Goal: Task Accomplishment & Management: Use online tool/utility

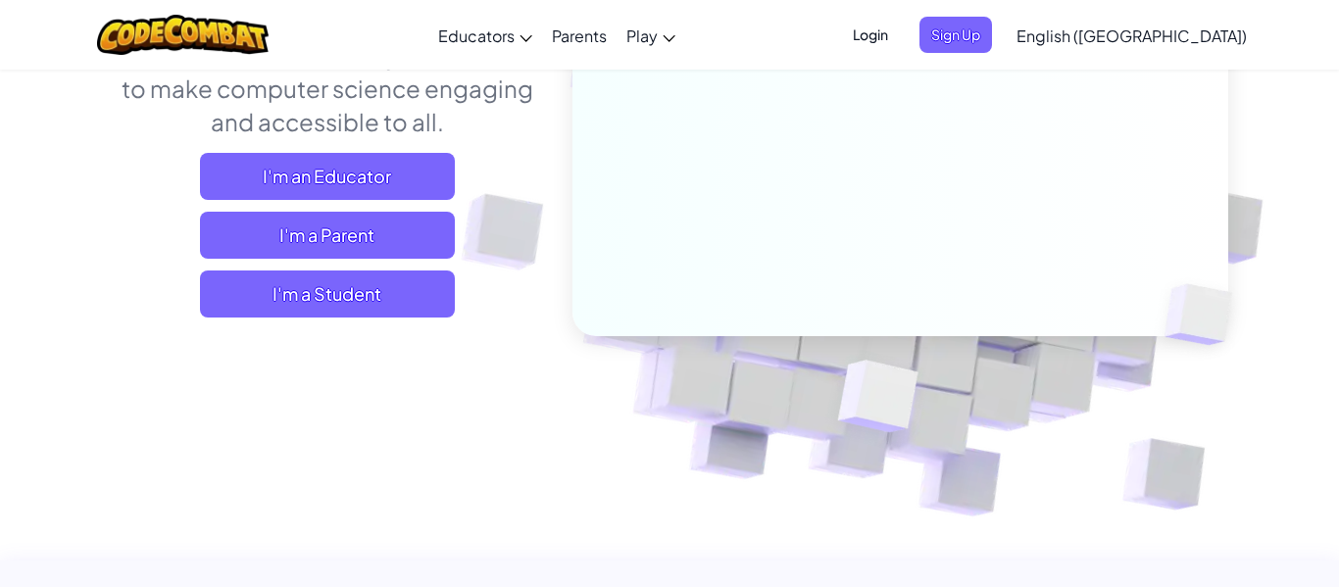
scroll to position [304, 0]
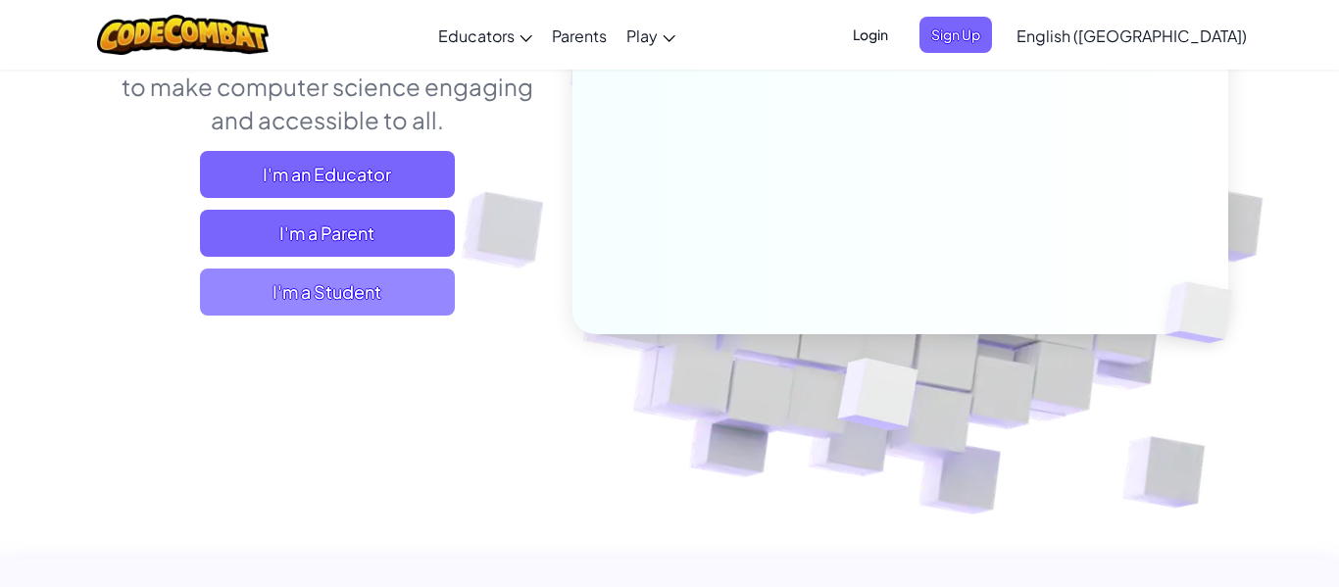
click at [408, 291] on span "I'm a Student" at bounding box center [327, 291] width 255 height 47
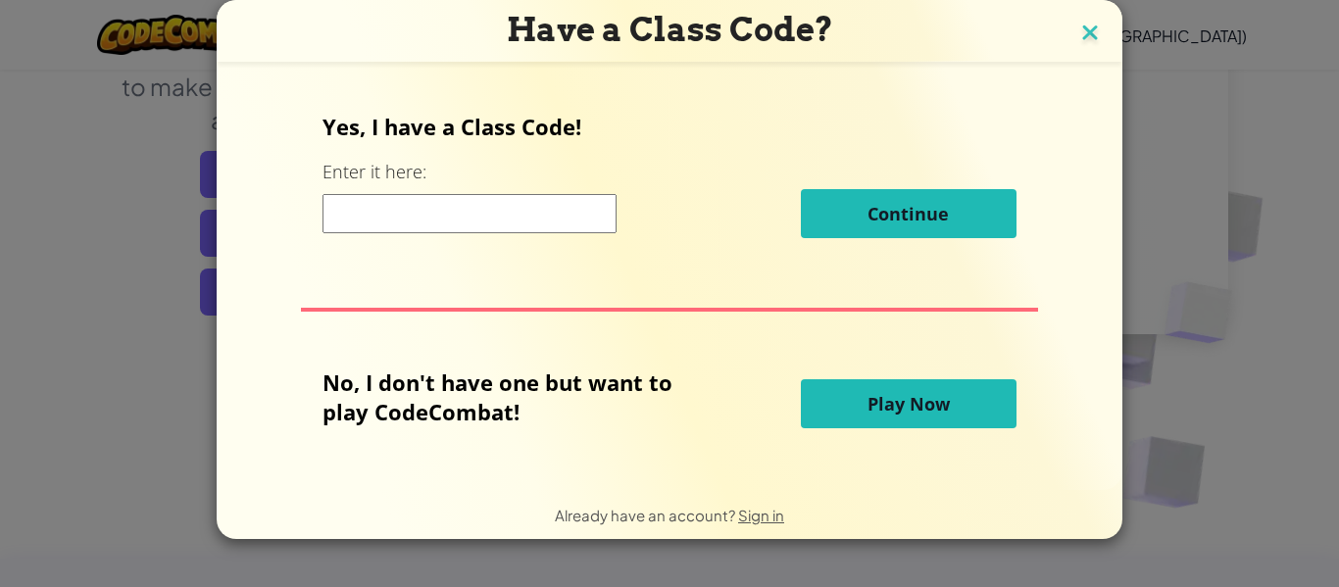
click at [1083, 37] on img at bounding box center [1089, 34] width 25 height 29
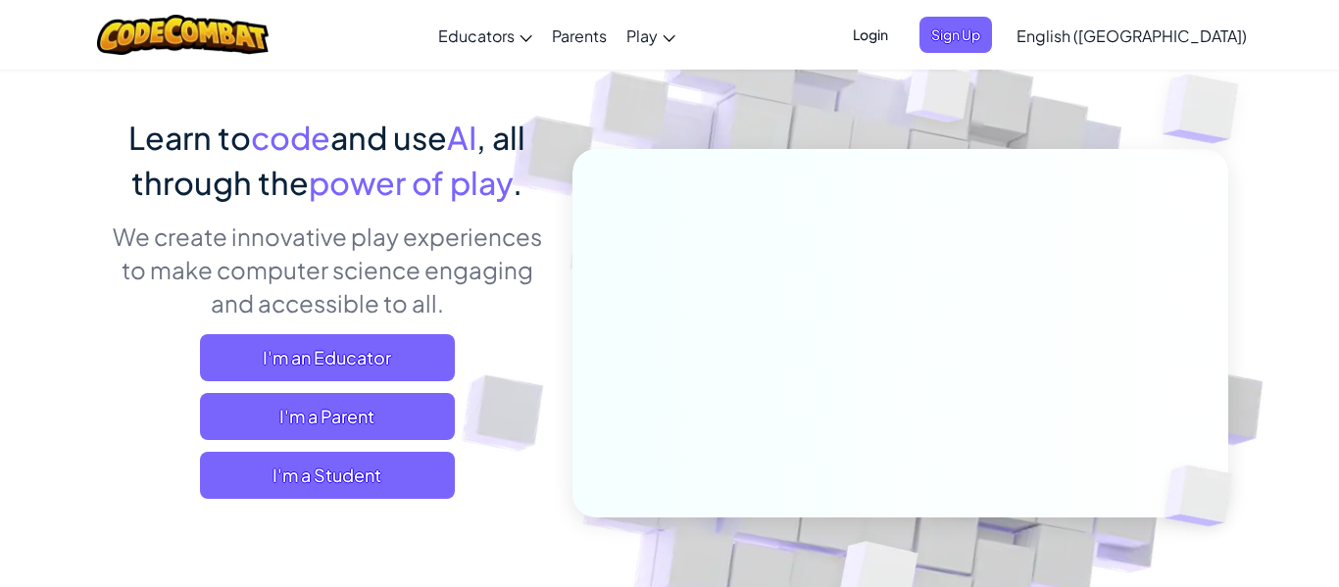
scroll to position [0, 0]
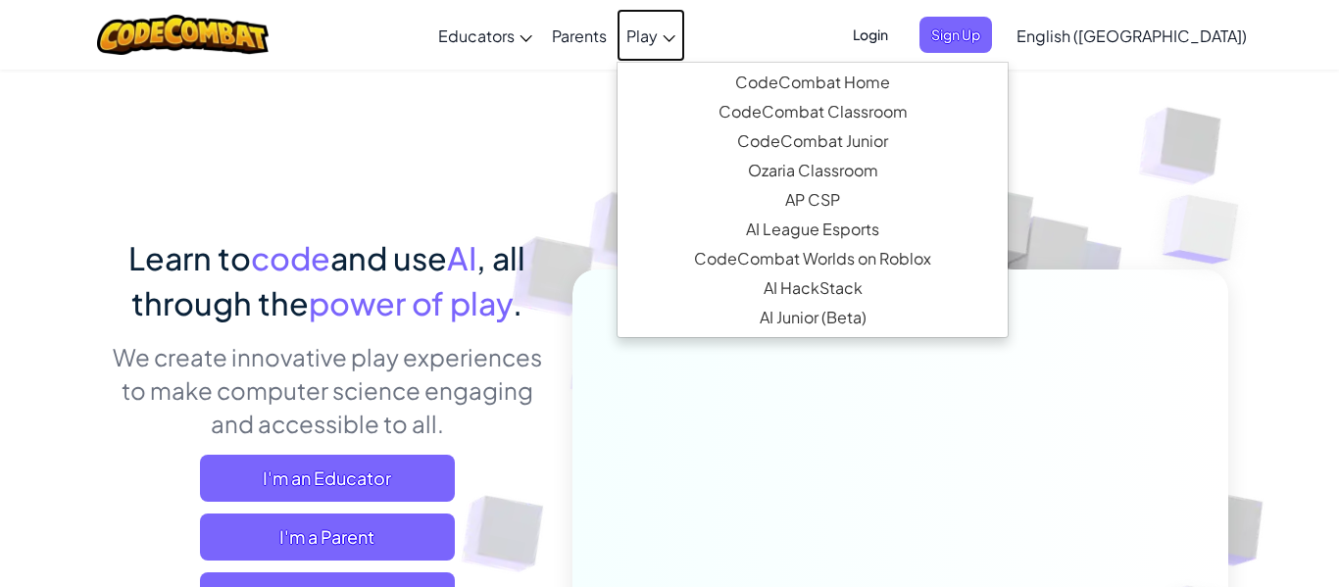
click at [658, 40] on span "Play" at bounding box center [641, 35] width 31 height 21
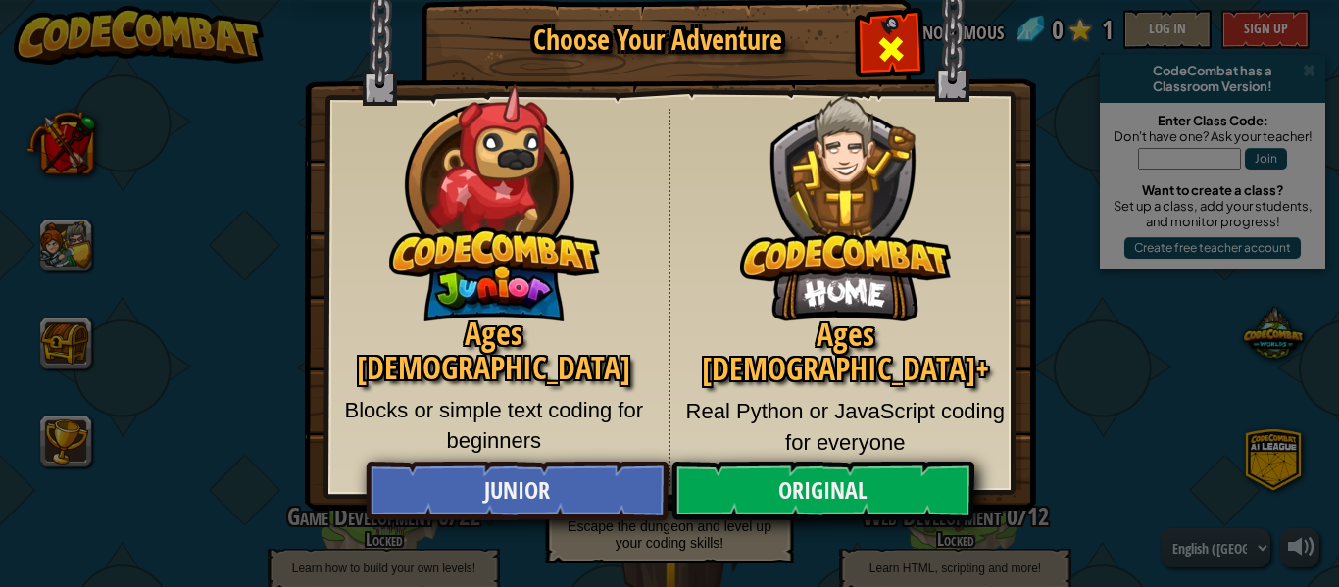
click at [916, 44] on div "Close modal" at bounding box center [890, 47] width 62 height 62
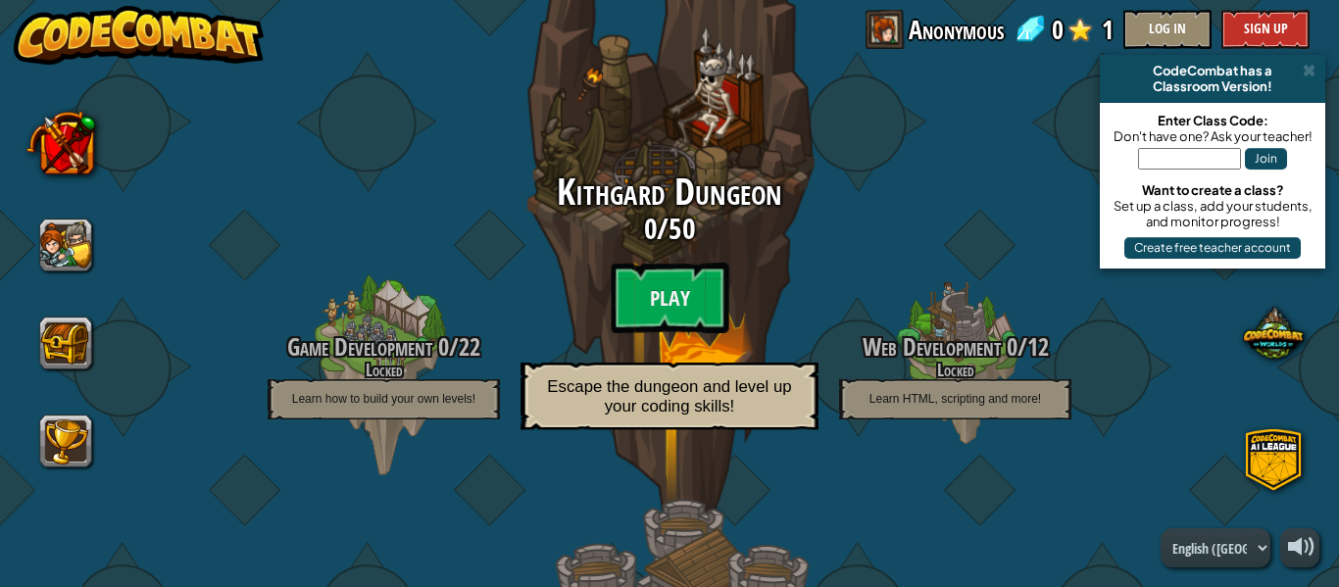
scroll to position [193, 0]
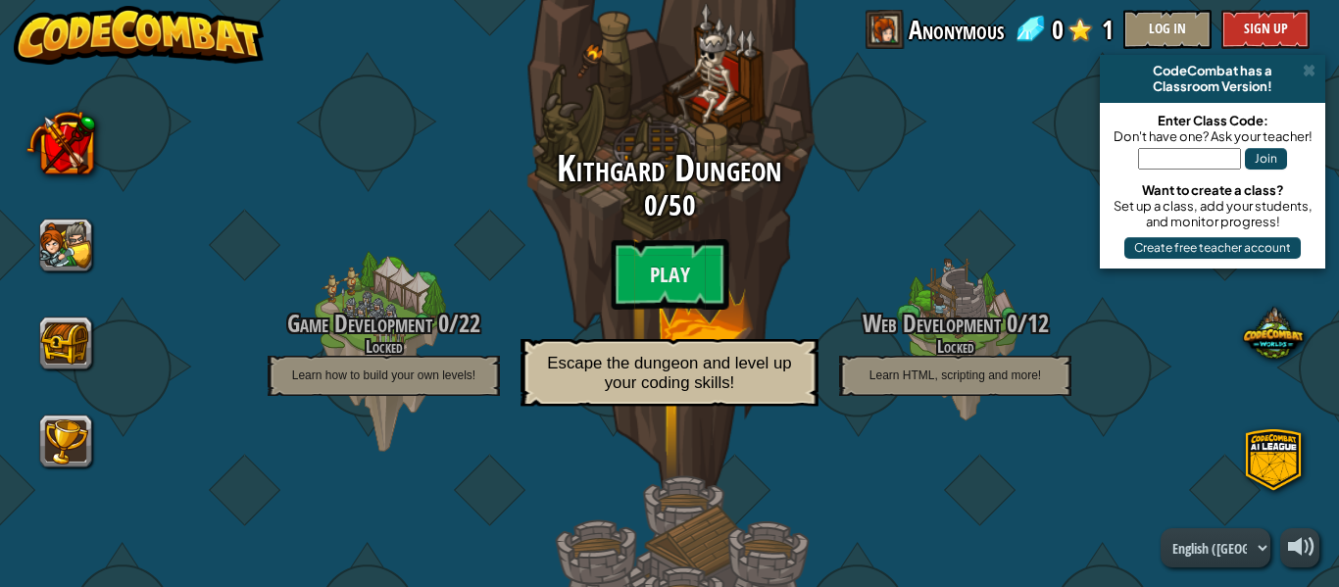
click at [753, 308] on div "Kithgard Dungeon 0 / 50 Play Escape the dungeon and level up your coding skills!" at bounding box center [669, 283] width 372 height 269
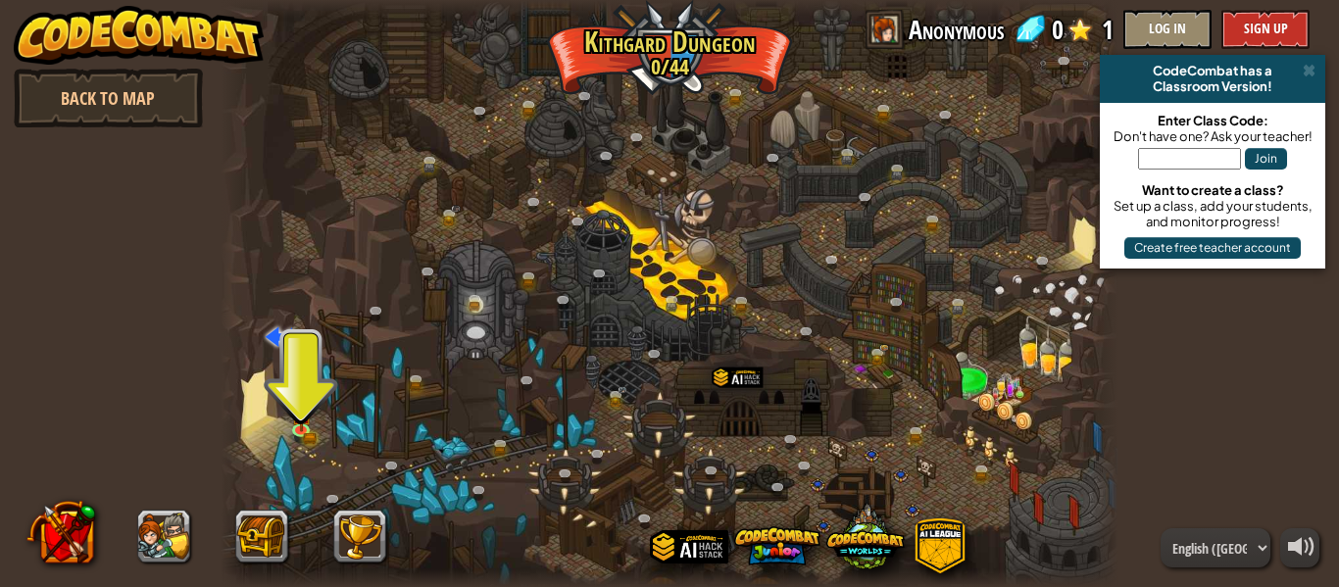
click at [327, 415] on div at bounding box center [669, 293] width 898 height 587
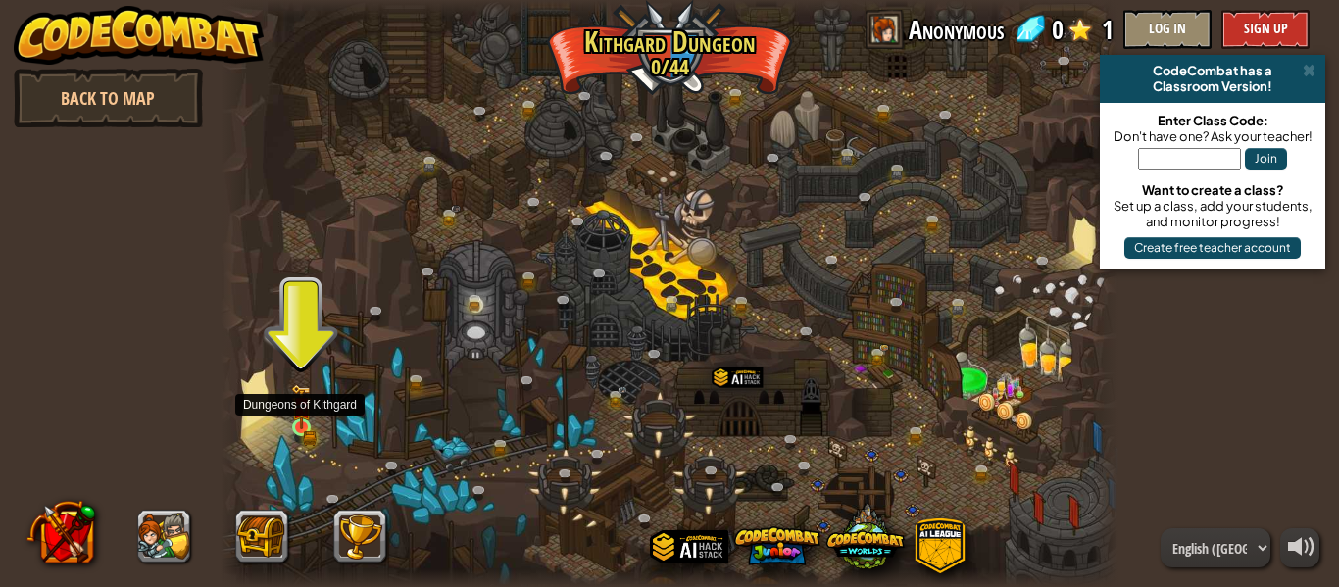
click at [301, 426] on img at bounding box center [301, 406] width 21 height 45
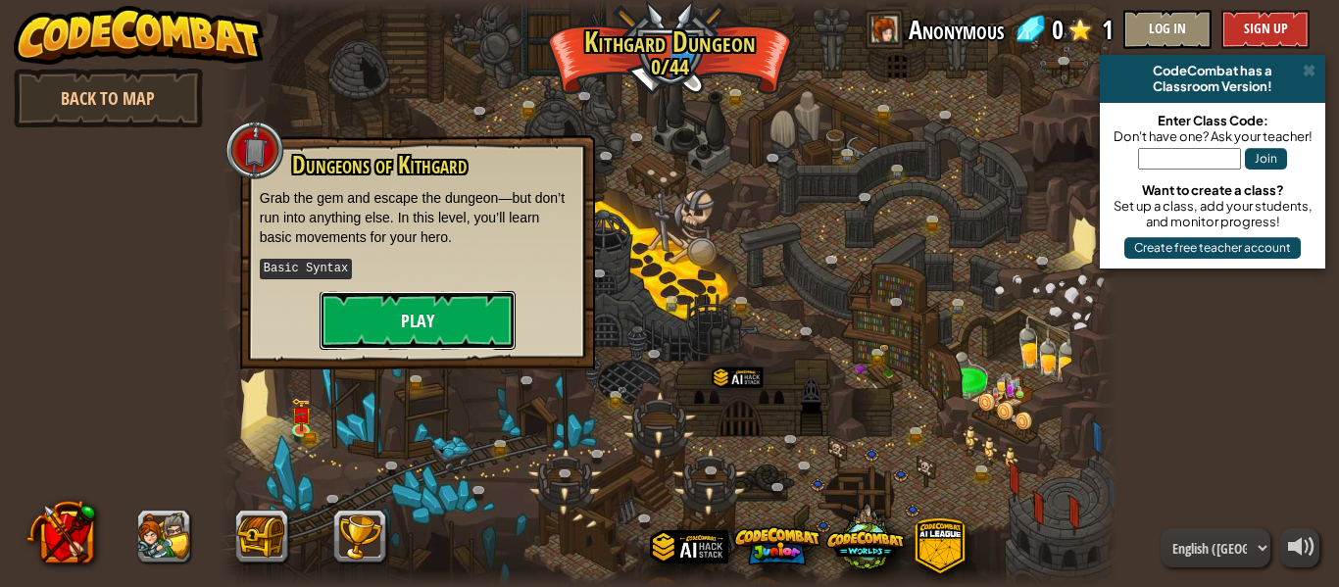
click at [395, 301] on button "Play" at bounding box center [417, 320] width 196 height 59
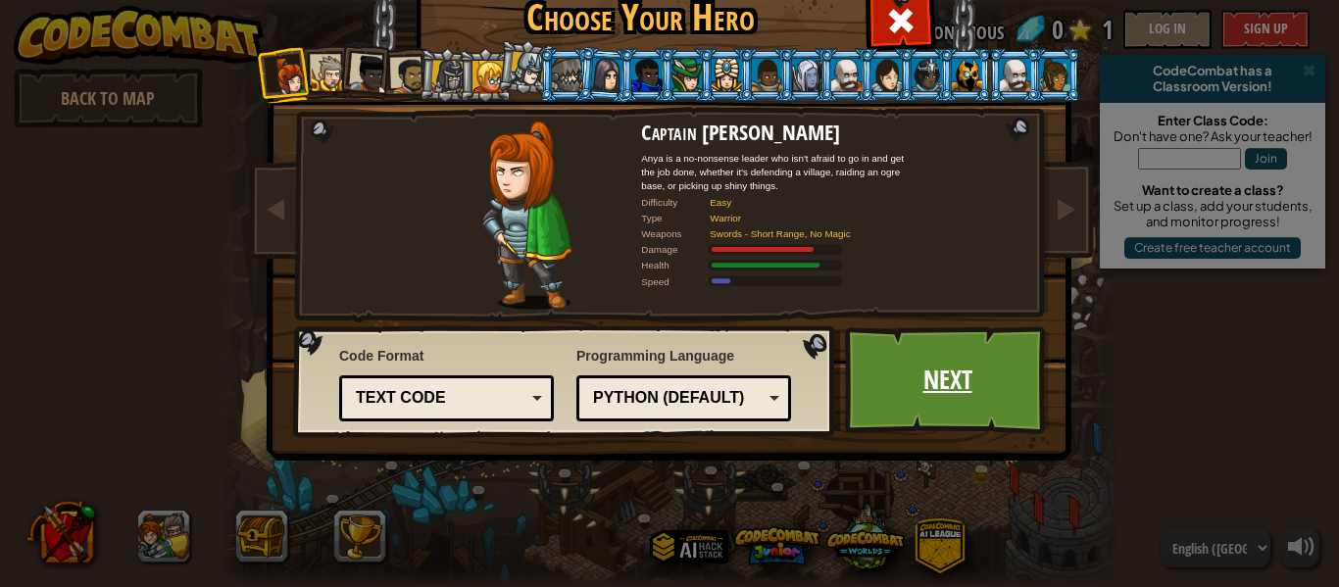
click at [978, 414] on link "Next" at bounding box center [947, 380] width 205 height 108
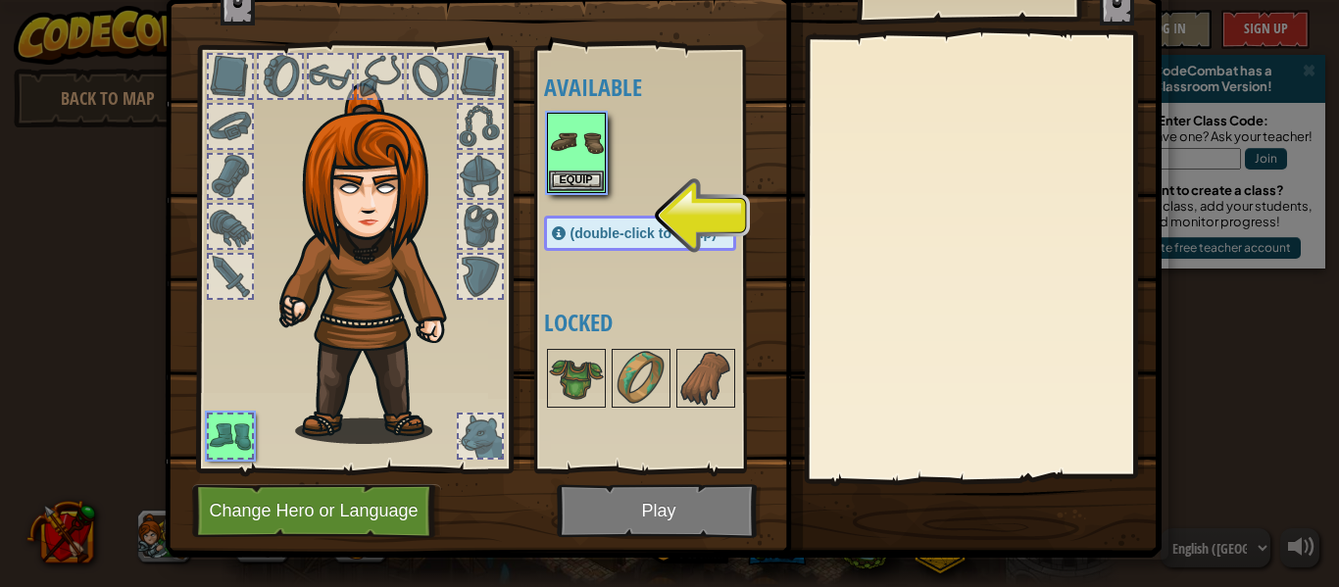
scroll to position [72, 0]
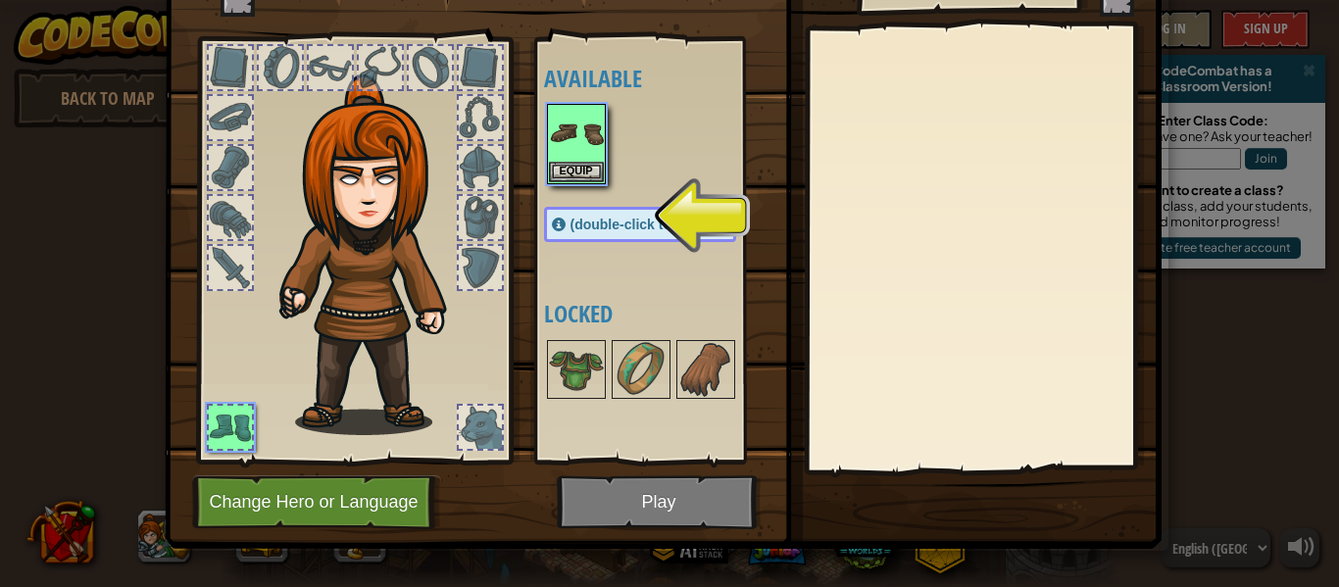
click at [619, 509] on img at bounding box center [663, 192] width 997 height 711
click at [564, 218] on div "(double-click to equip)" at bounding box center [640, 224] width 192 height 35
click at [471, 214] on div at bounding box center [480, 217] width 43 height 43
click at [582, 120] on img at bounding box center [576, 133] width 55 height 55
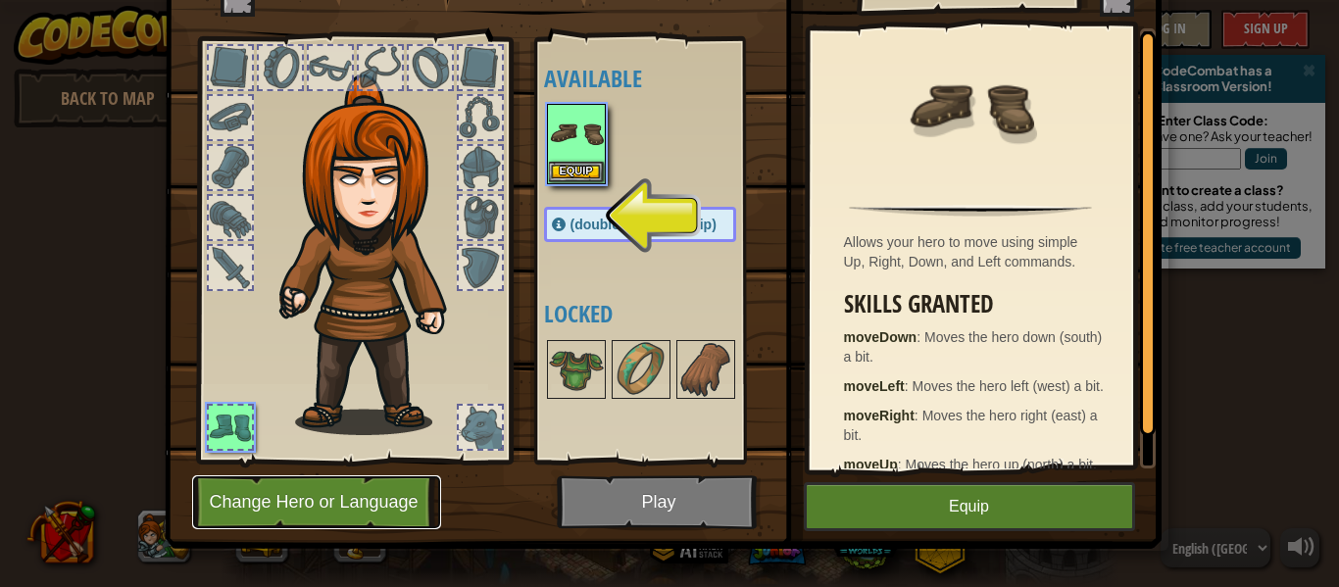
click at [336, 486] on button "Change Hero or Language" at bounding box center [316, 502] width 249 height 54
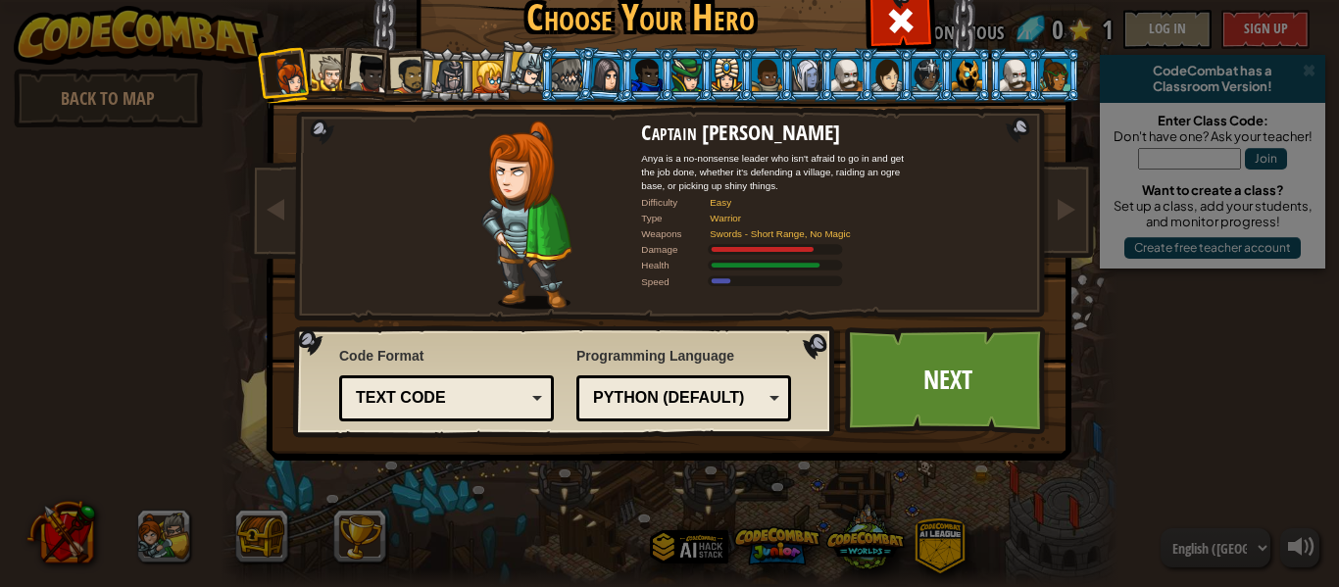
click at [908, 49] on li at bounding box center [925, 75] width 53 height 54
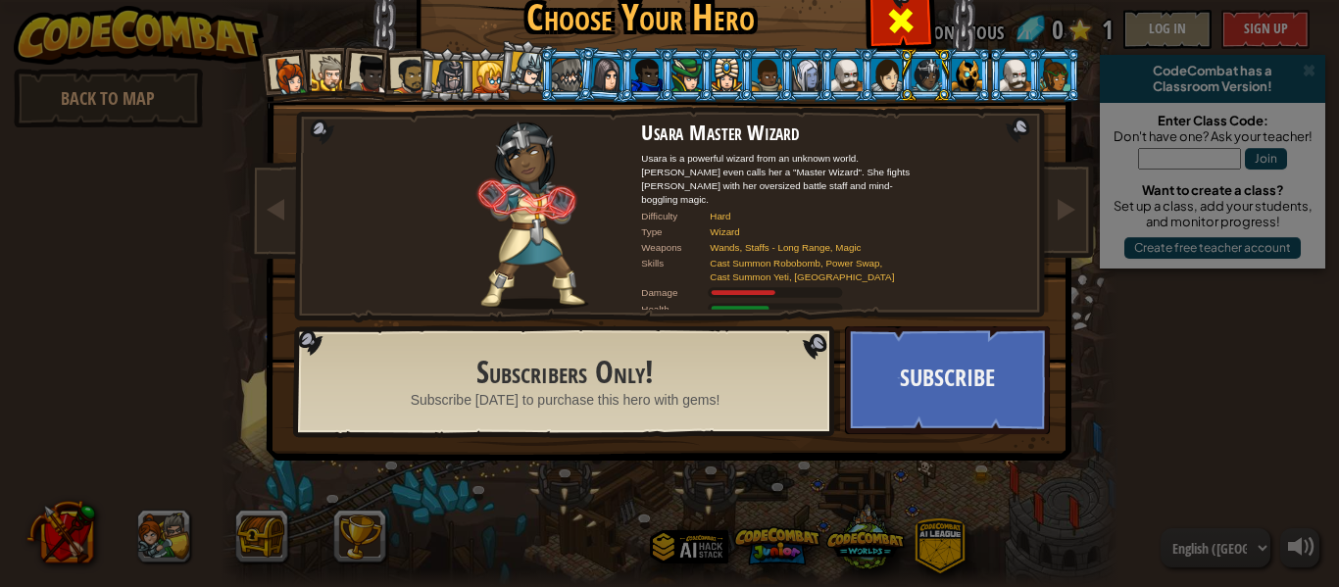
click at [908, 35] on span at bounding box center [900, 20] width 31 height 31
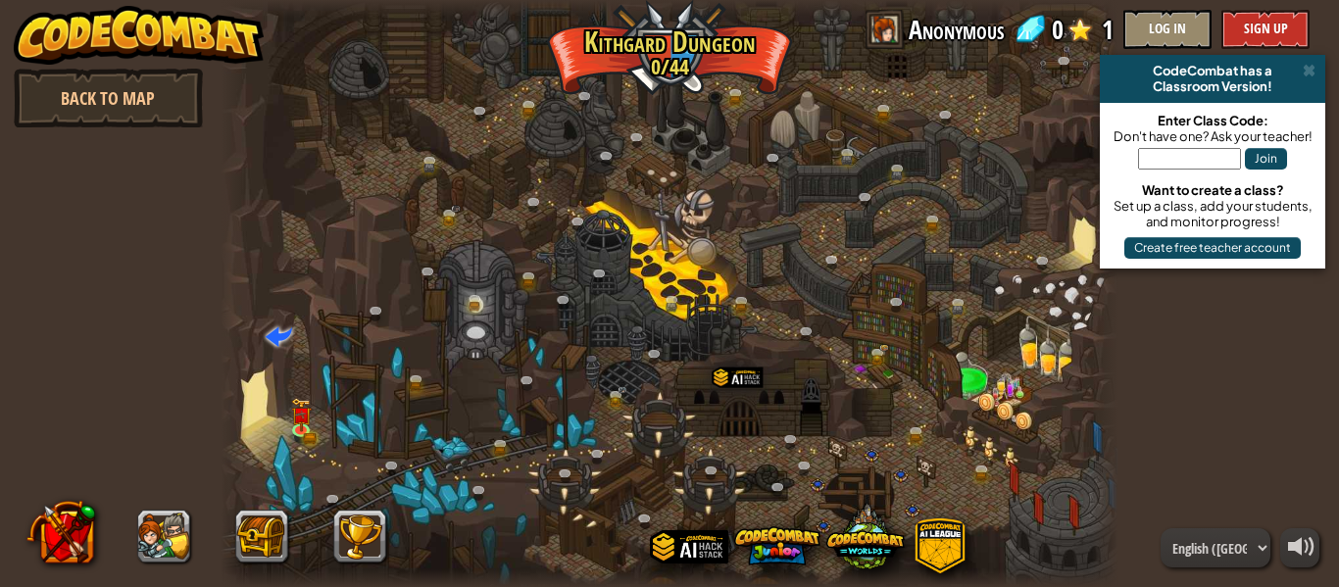
scroll to position [2, 0]
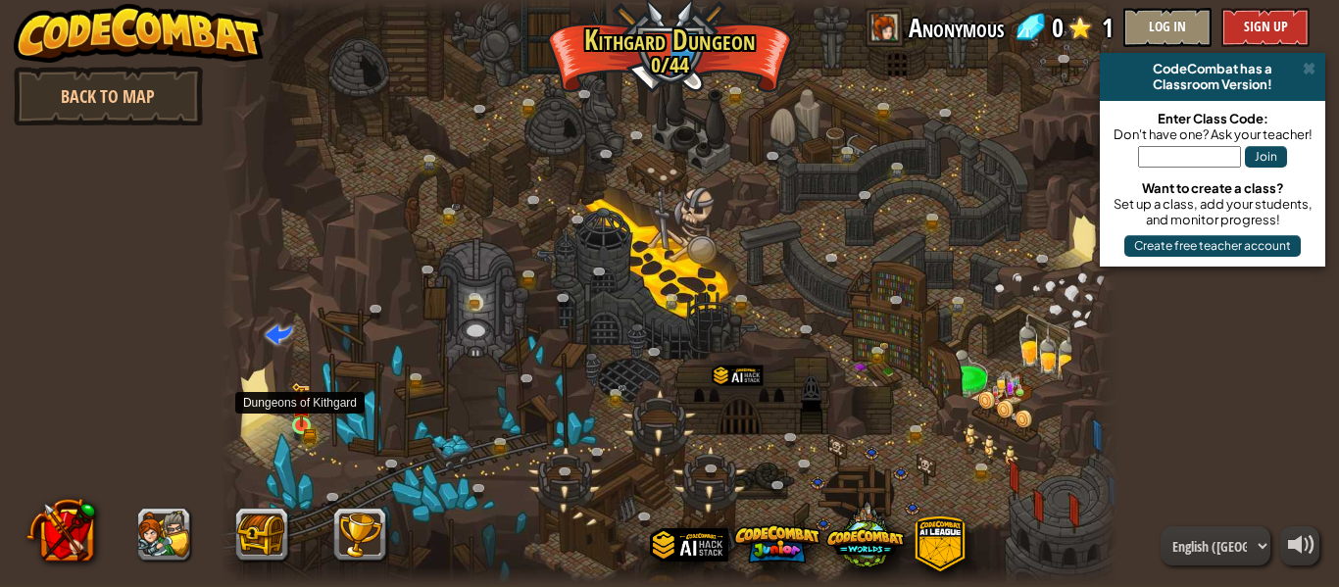
click at [302, 419] on img at bounding box center [301, 404] width 21 height 45
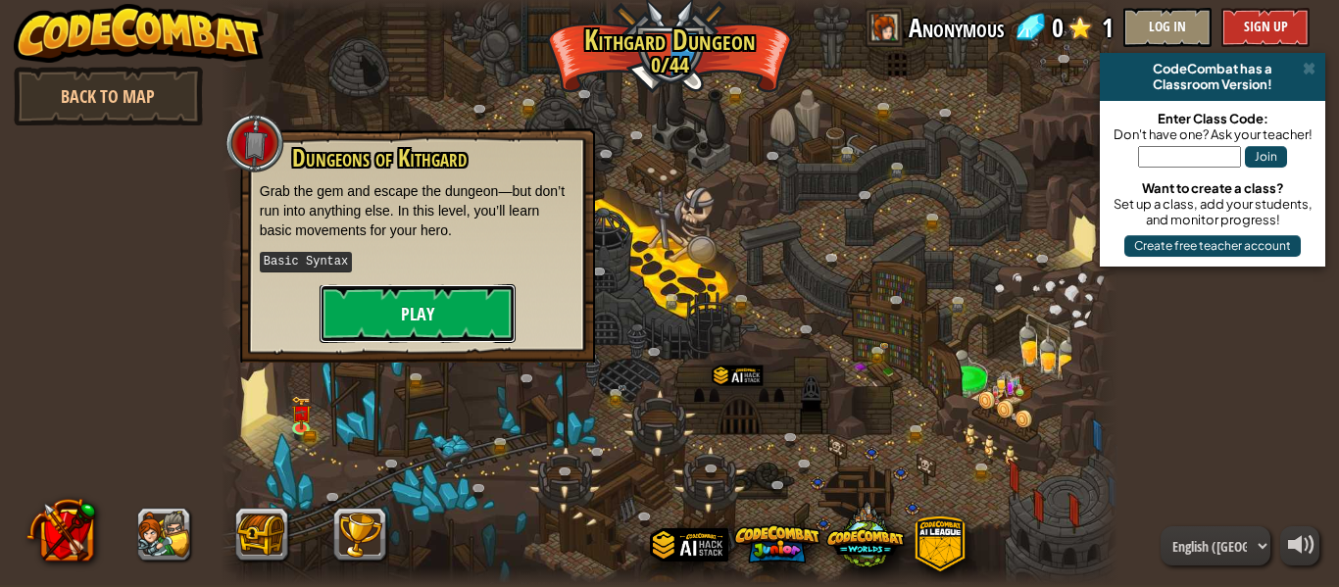
click at [393, 309] on button "Play" at bounding box center [417, 313] width 196 height 59
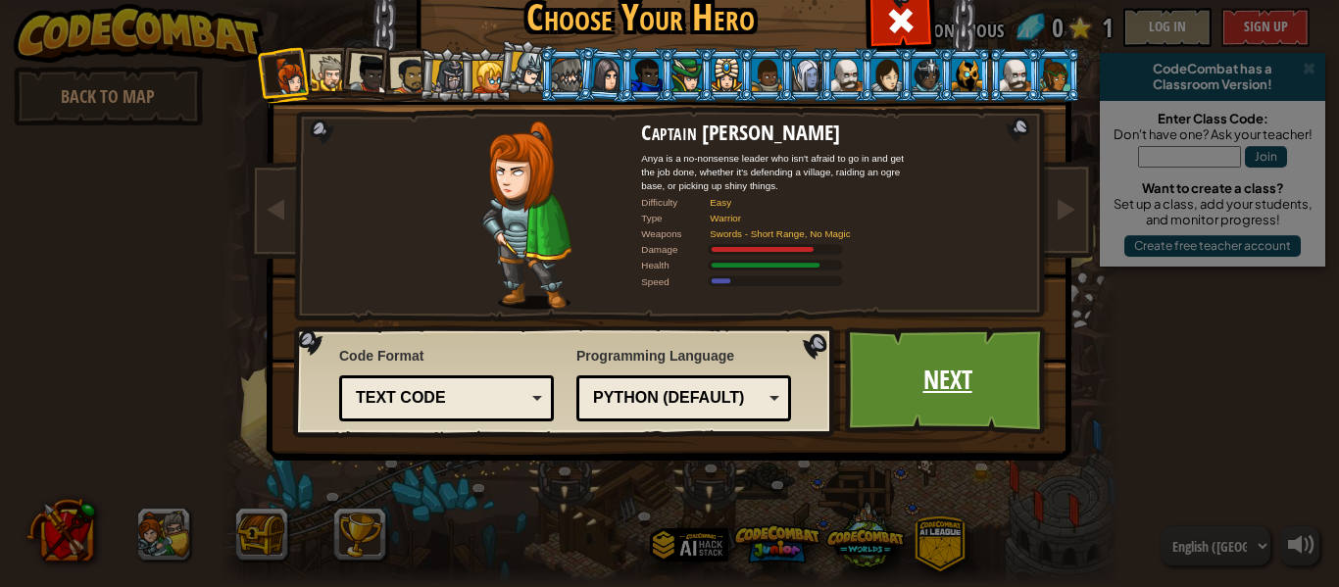
click at [947, 383] on link "Next" at bounding box center [947, 380] width 205 height 108
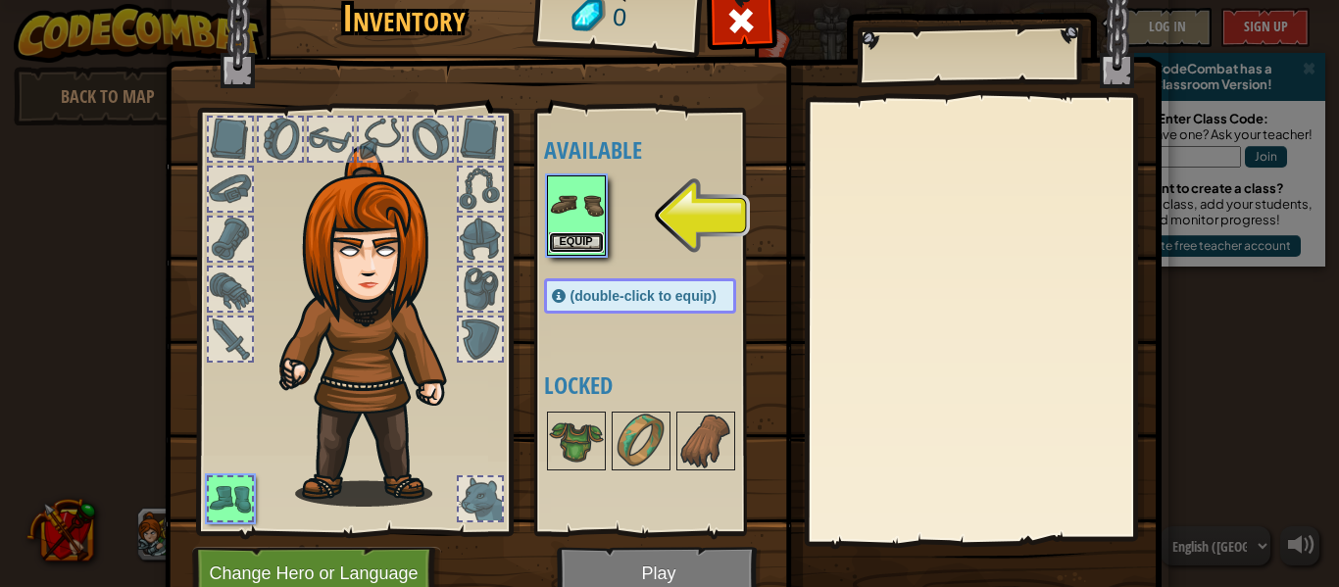
click at [595, 232] on button "Equip" at bounding box center [576, 242] width 55 height 21
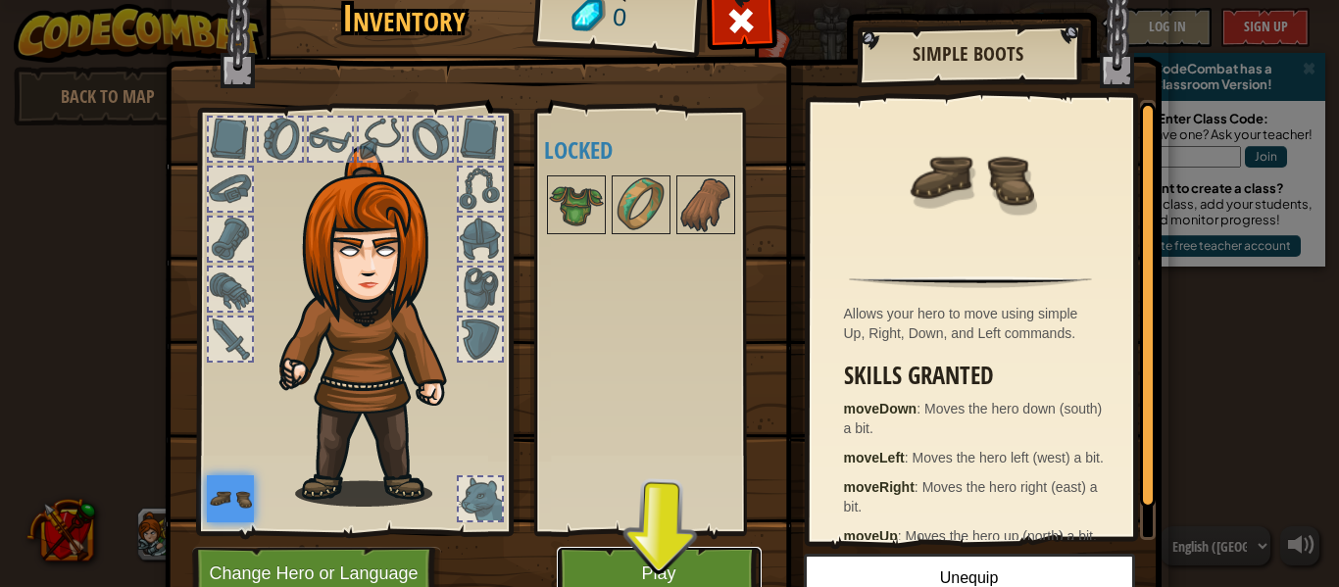
click at [615, 564] on button "Play" at bounding box center [659, 574] width 205 height 54
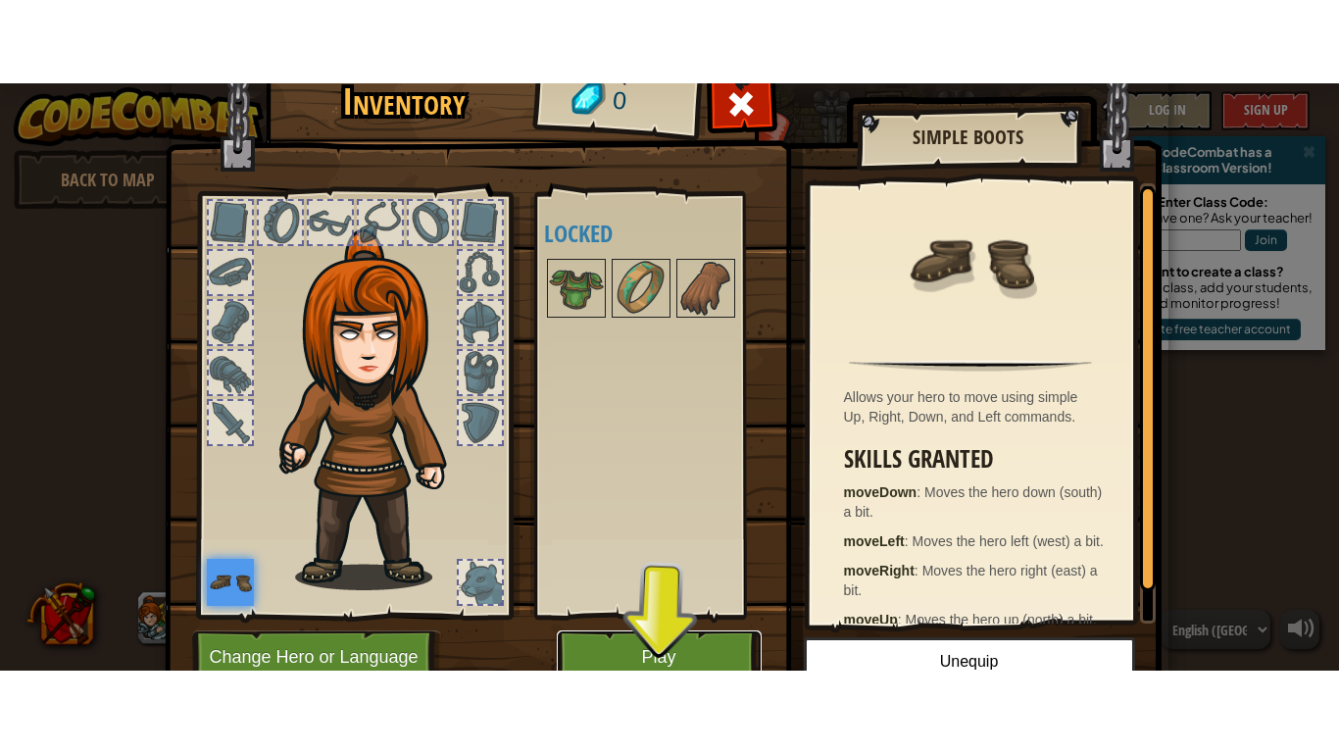
scroll to position [0, 0]
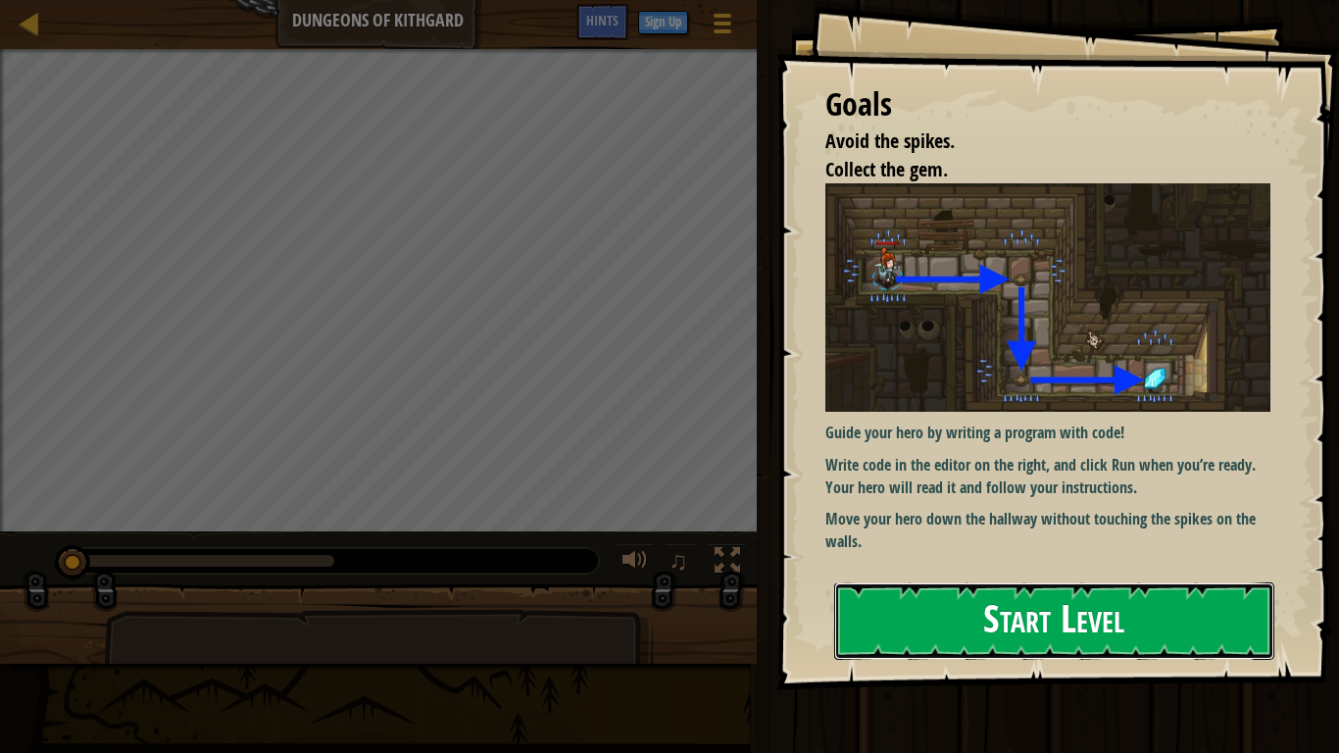
click at [1122, 586] on button "Start Level" at bounding box center [1054, 620] width 440 height 77
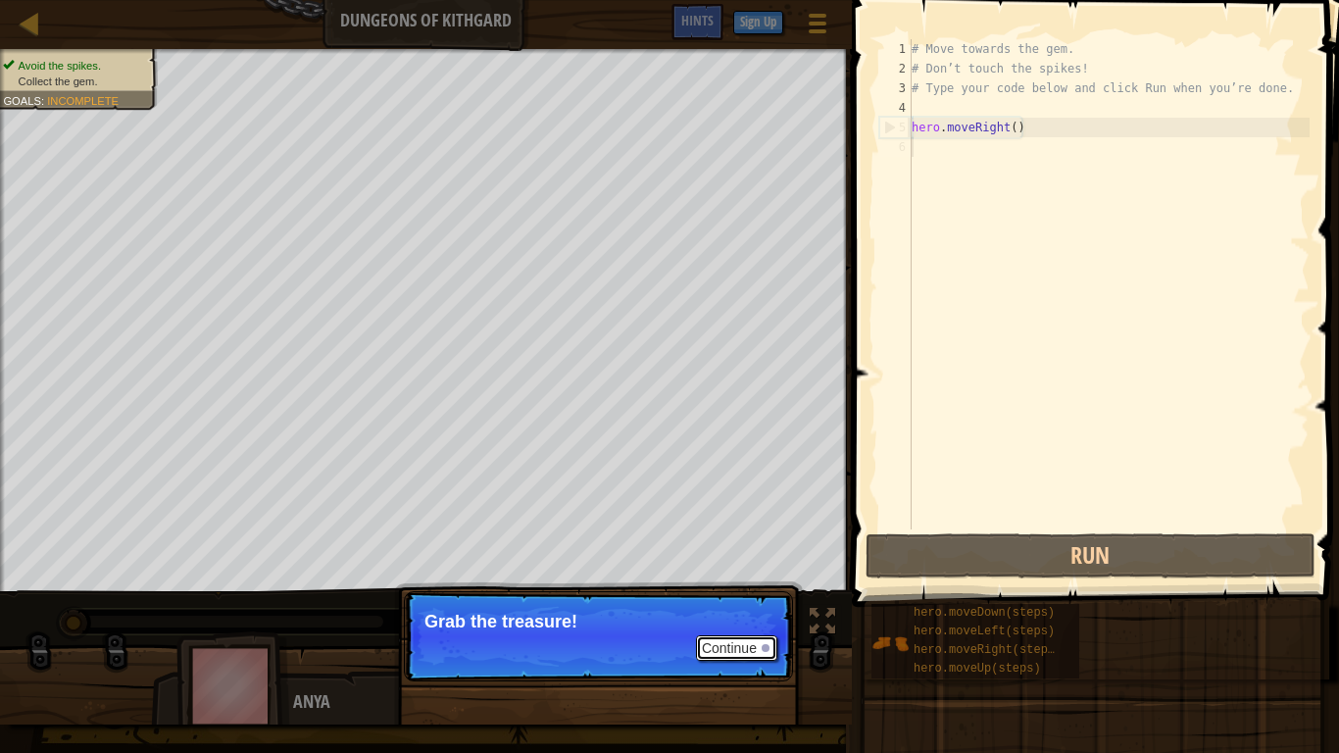
click at [729, 586] on button "Continue" at bounding box center [736, 647] width 81 height 25
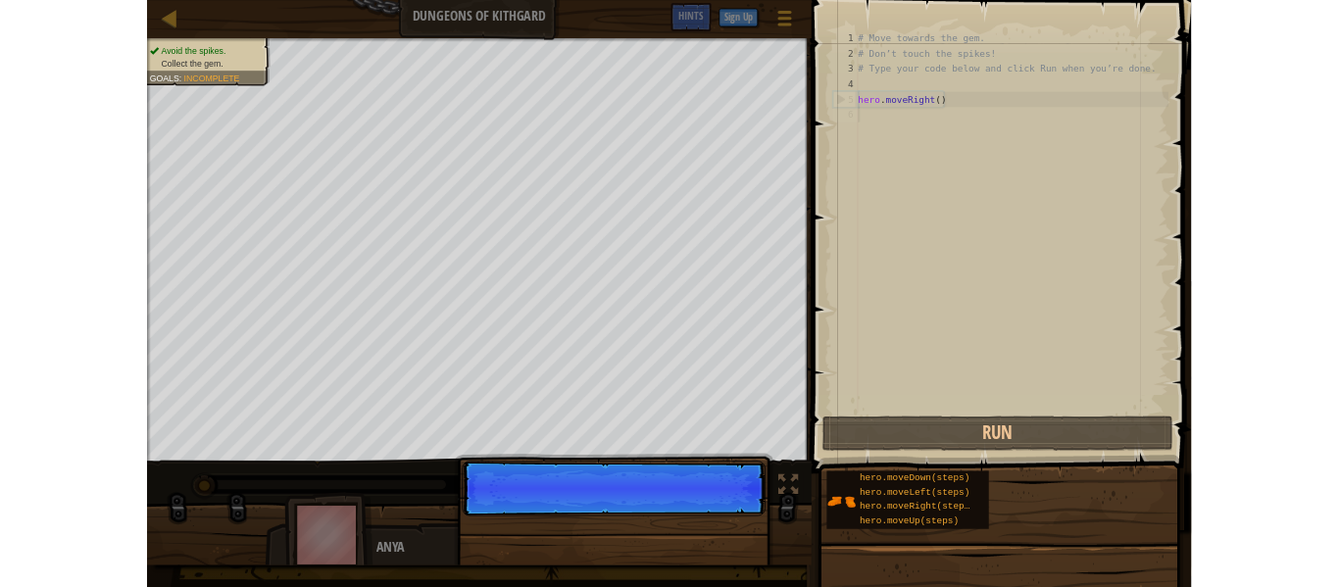
scroll to position [9, 0]
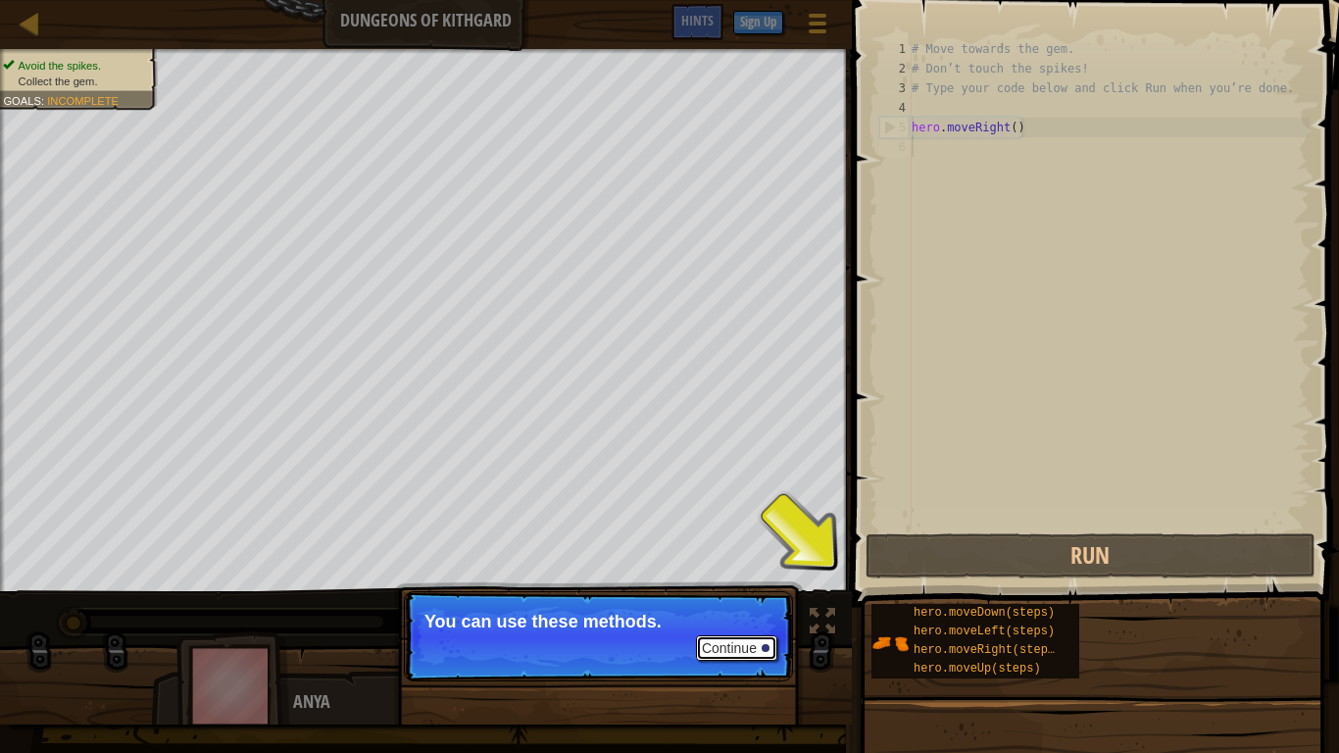
click at [735, 586] on button "Continue" at bounding box center [736, 647] width 81 height 25
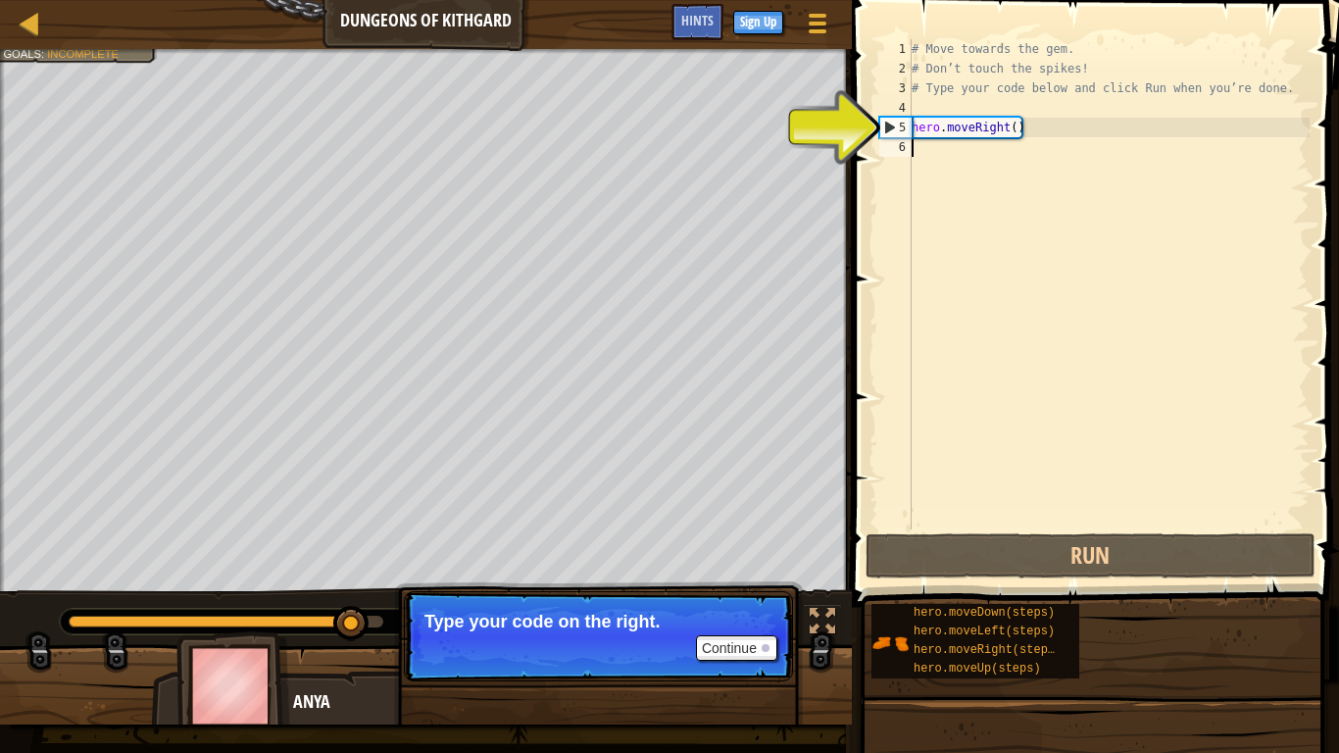
click at [752, 586] on p "Continue Type your code on the right." at bounding box center [598, 636] width 389 height 90
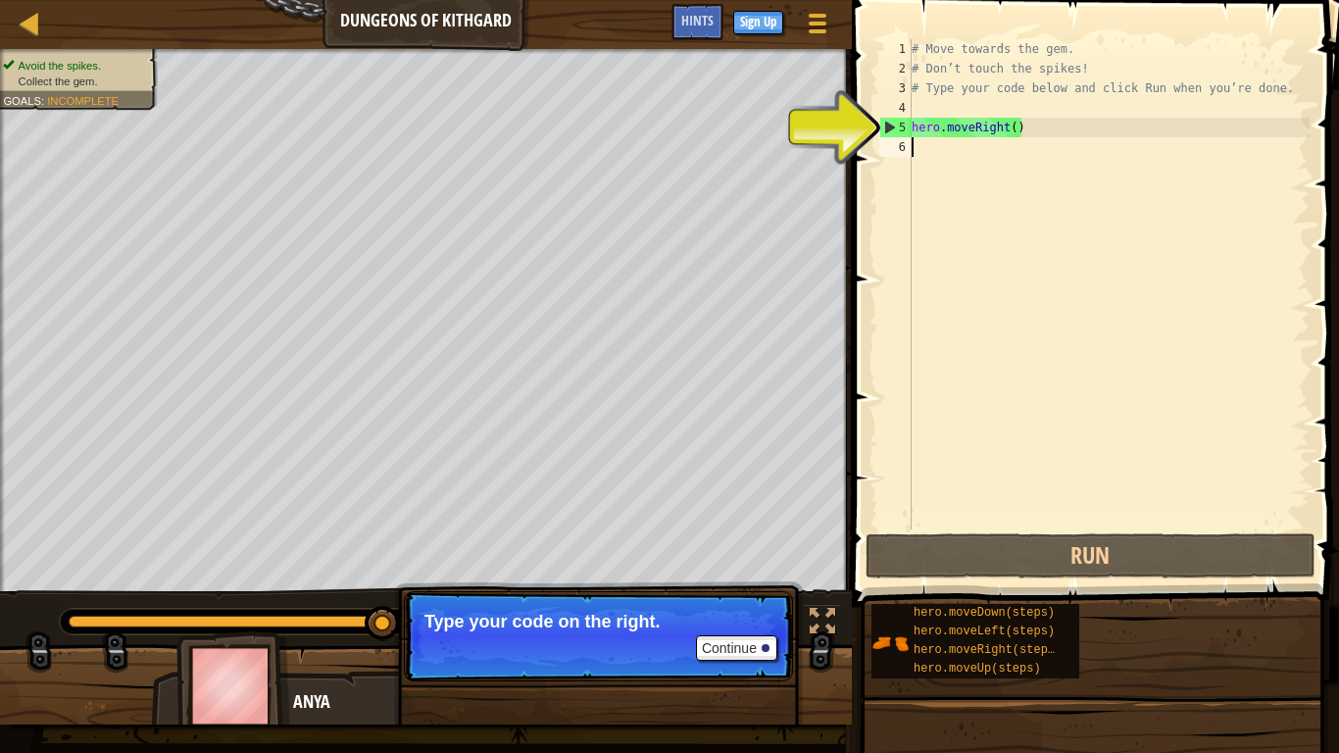
click at [731, 586] on p "Continue Type your code on the right." at bounding box center [598, 636] width 389 height 90
click at [734, 586] on button "Continue" at bounding box center [736, 647] width 81 height 25
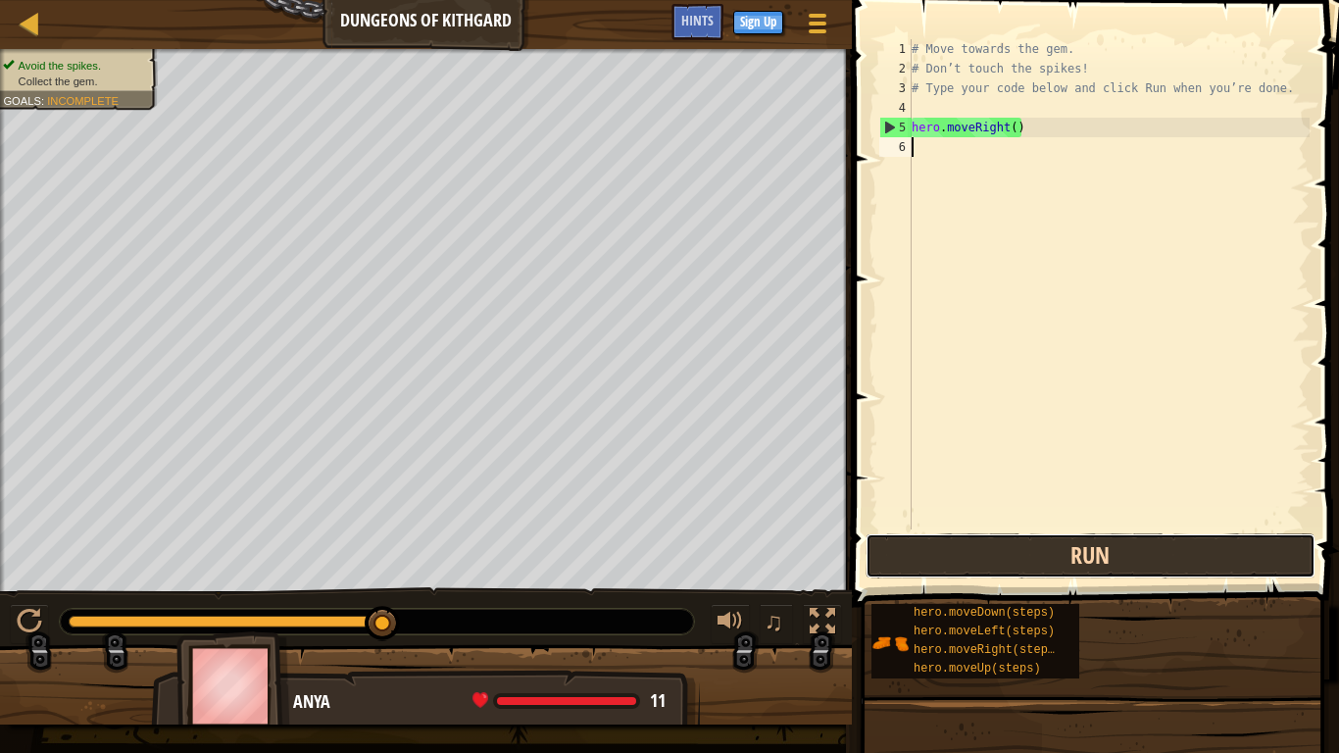
click at [941, 539] on button "Run" at bounding box center [1090, 555] width 450 height 45
click at [946, 566] on button "Run" at bounding box center [1090, 555] width 450 height 45
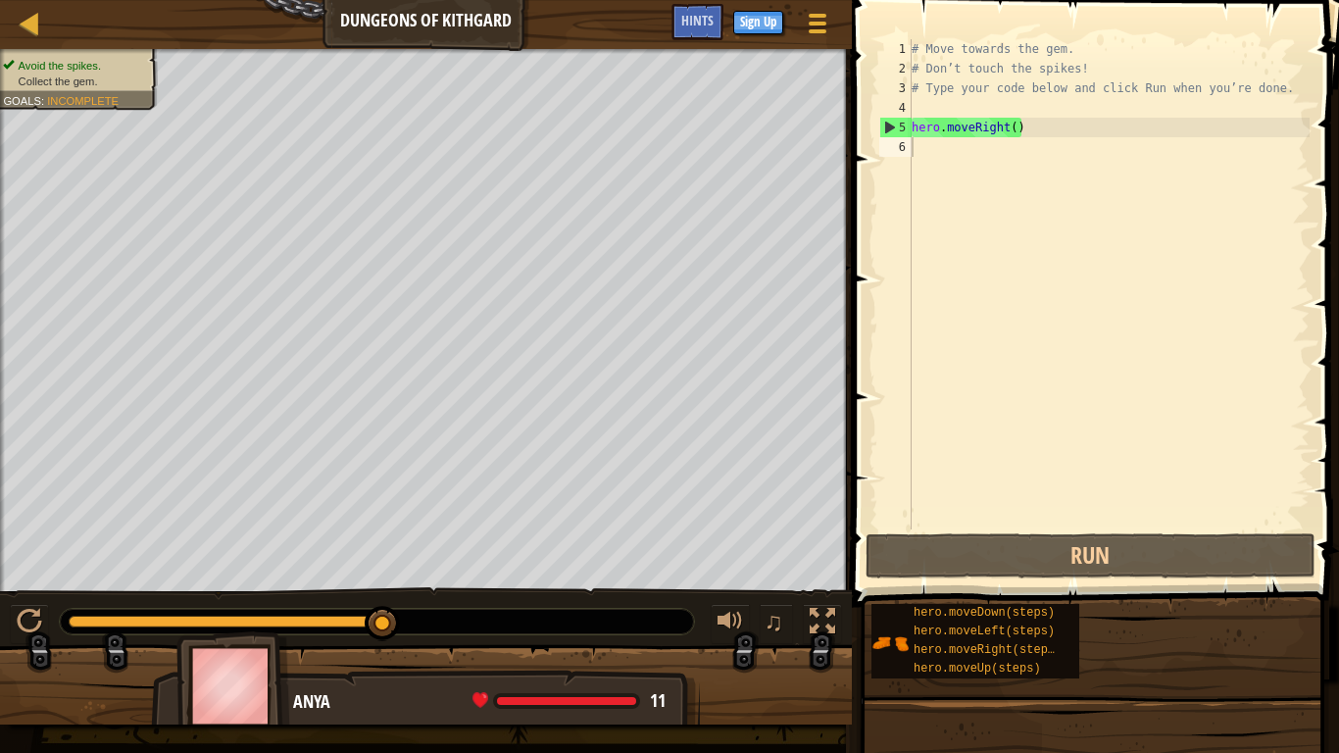
click at [102, 530] on div "Avoid the spikes. Collect the gem. Goals : Incomplete ♫ Anya 11 x: 18 y: 18 No …" at bounding box center [669, 386] width 1339 height 675
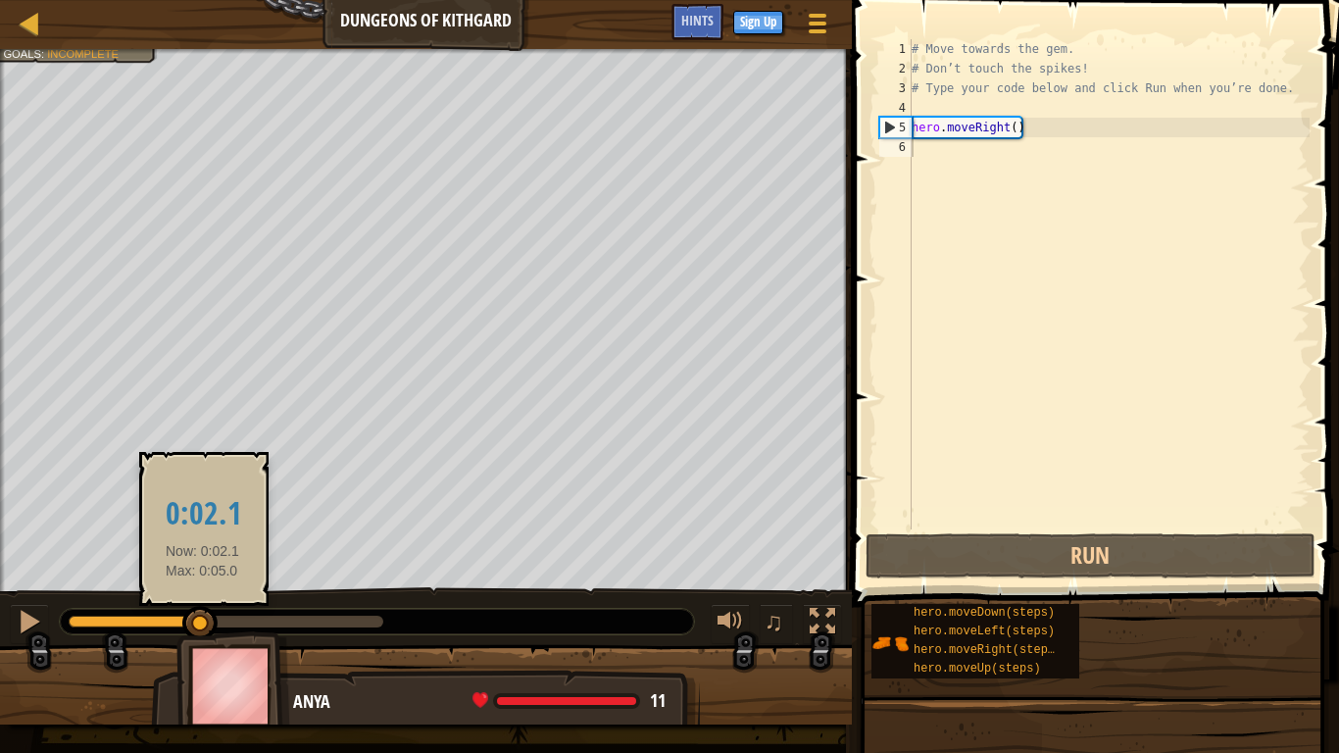
drag, startPoint x: 386, startPoint y: 627, endPoint x: 201, endPoint y: 620, distance: 185.3
click at [201, 586] on div at bounding box center [199, 623] width 35 height 35
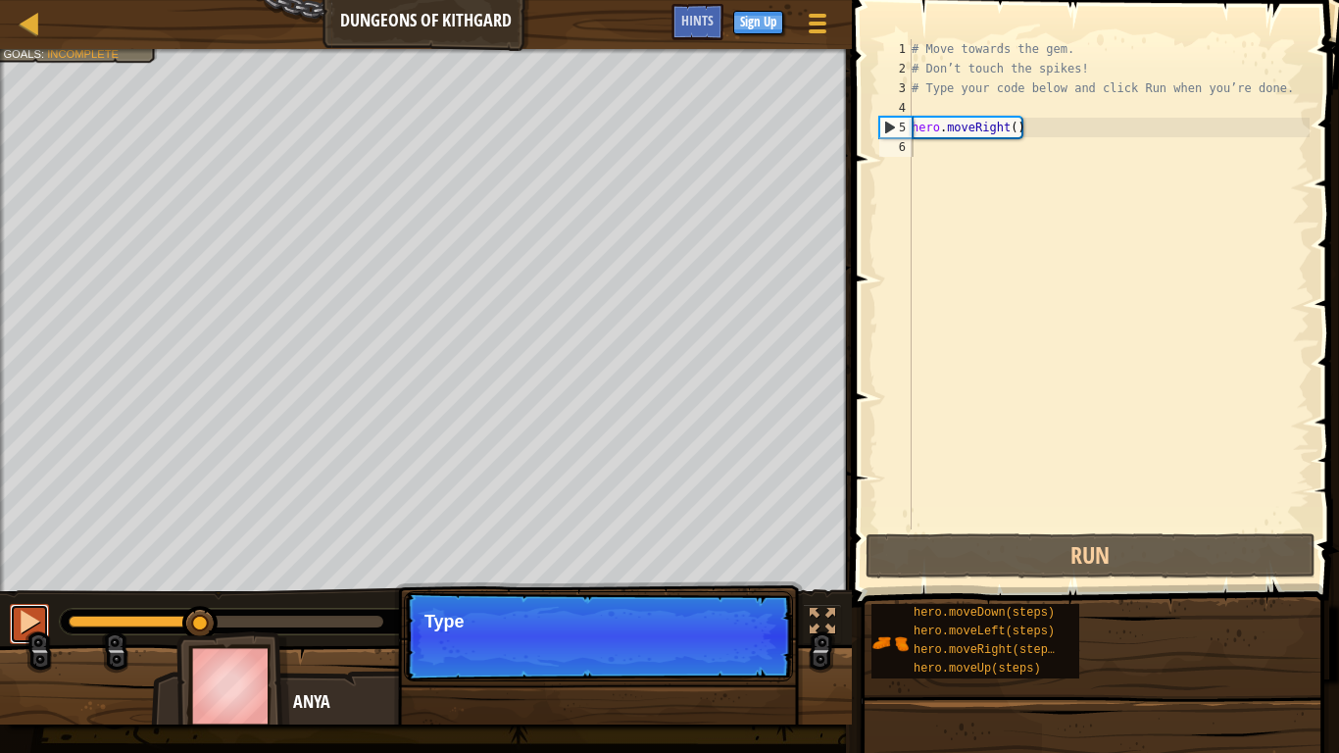
click at [32, 586] on div at bounding box center [29, 621] width 25 height 25
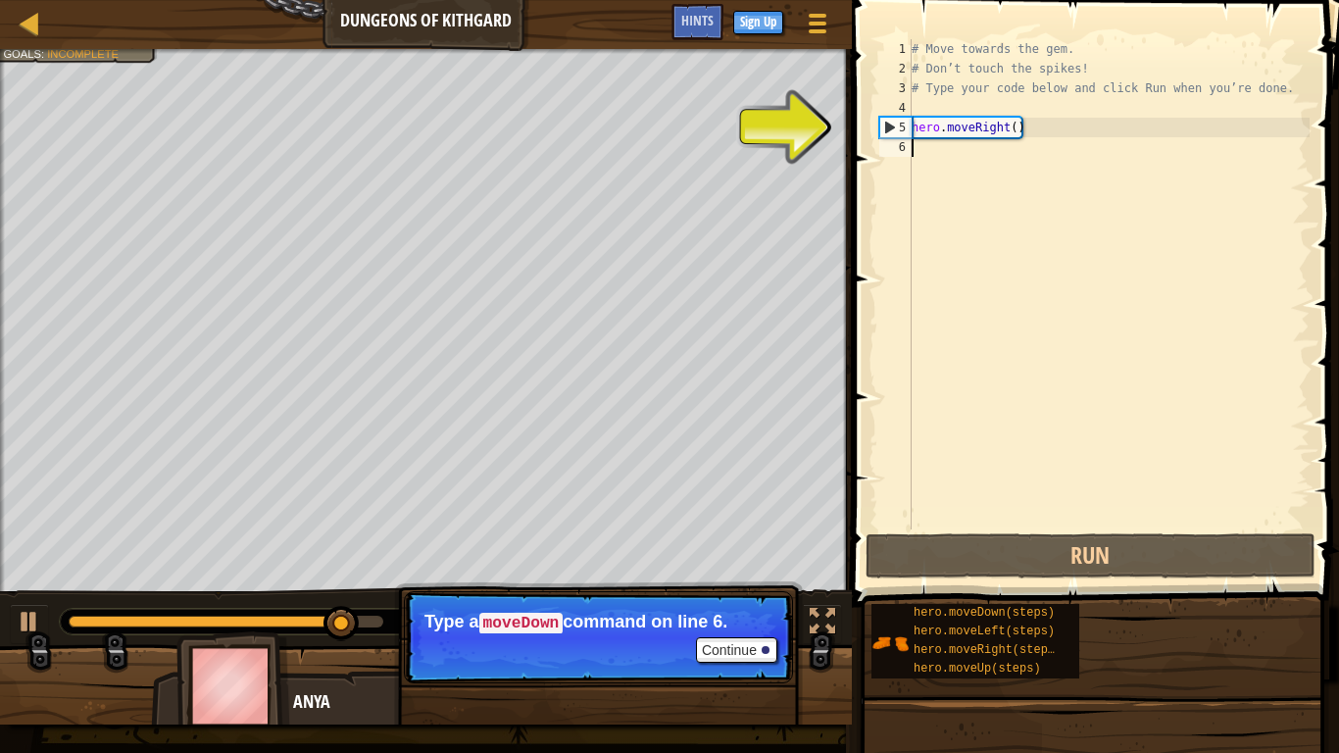
click at [944, 137] on div "# Move towards the gem. # Don’t touch the spikes! # Type your code below and cl…" at bounding box center [1108, 303] width 402 height 529
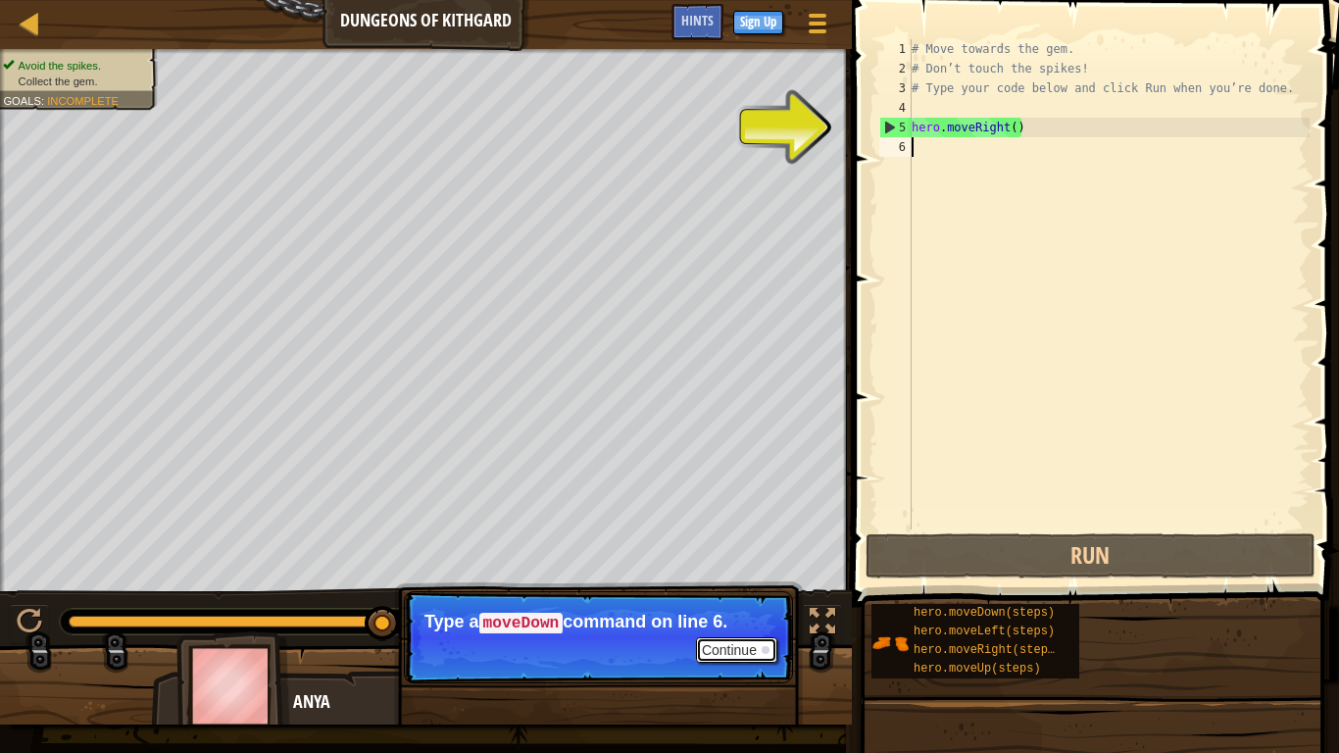
click at [743, 586] on button "Continue" at bounding box center [736, 649] width 81 height 25
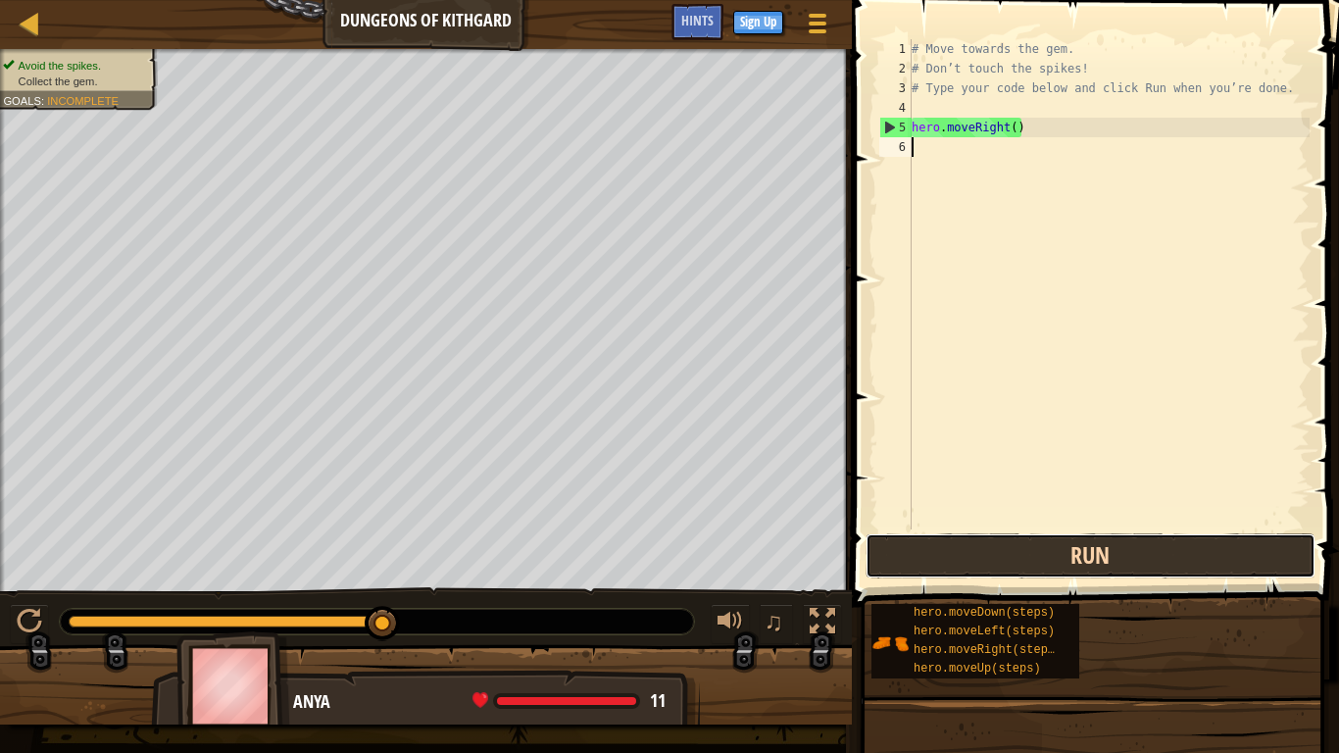
click at [1001, 553] on button "Run" at bounding box center [1090, 555] width 450 height 45
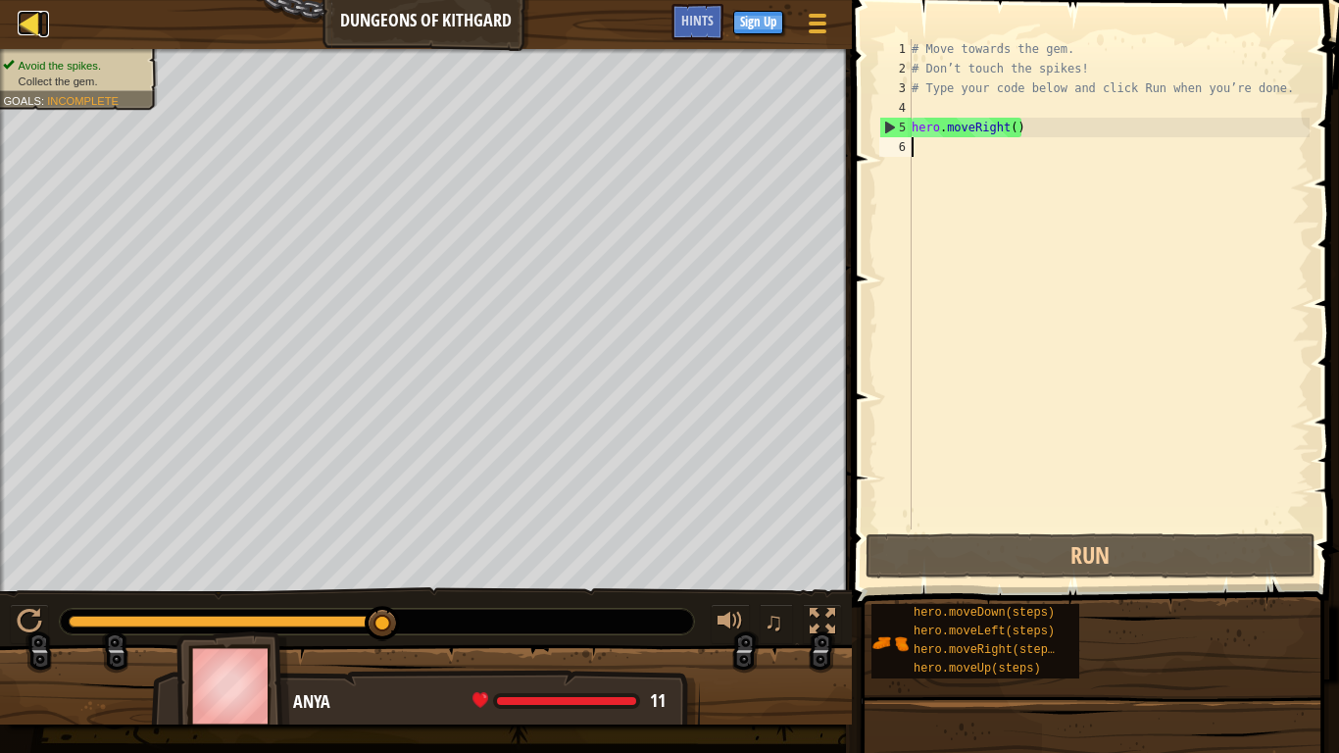
click at [44, 14] on link "Map" at bounding box center [44, 24] width 10 height 26
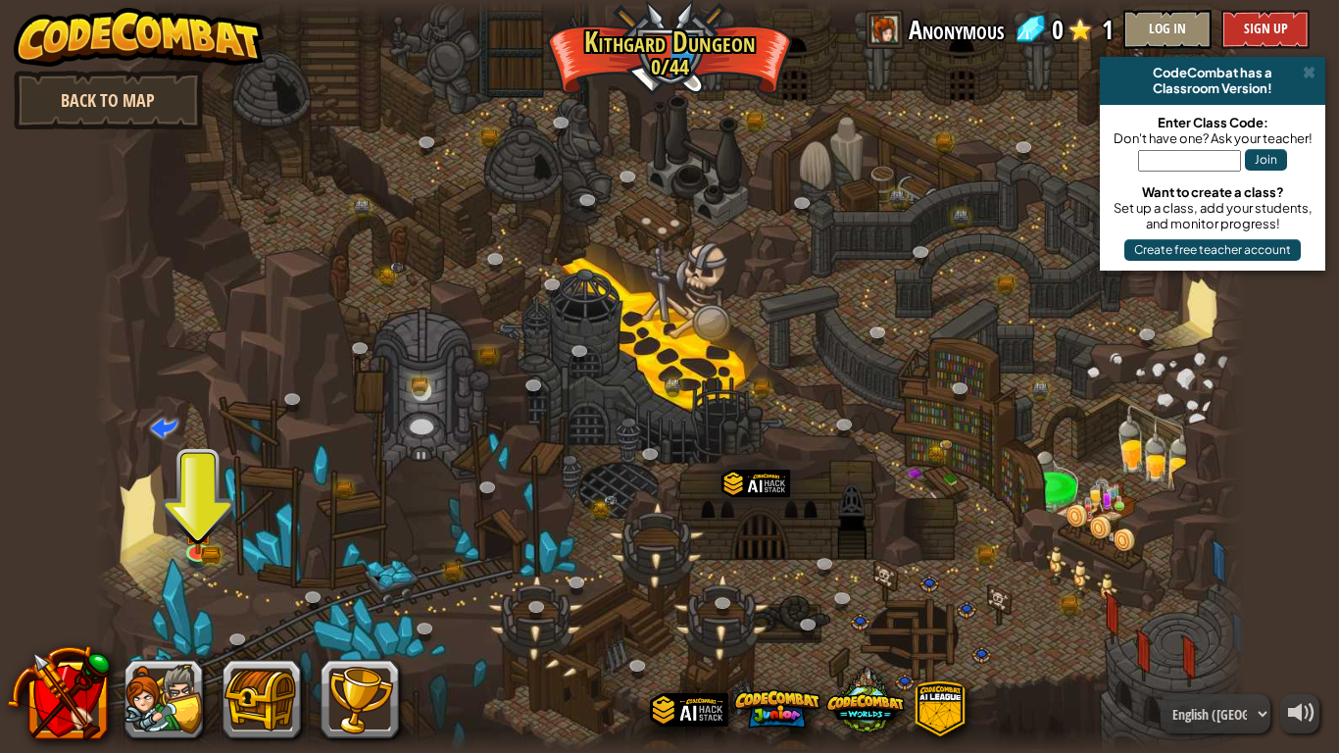
click at [162, 122] on link "Back to Map" at bounding box center [108, 100] width 189 height 59
